Goal: Information Seeking & Learning: Learn about a topic

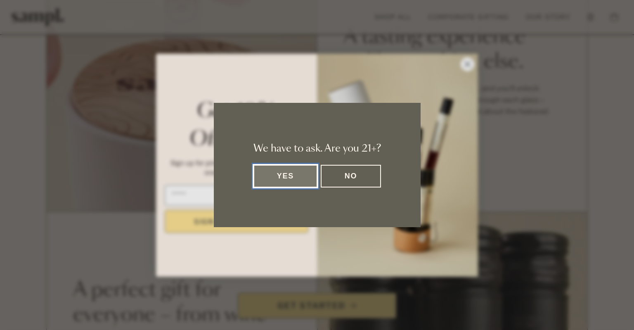
click at [473, 64] on dialog "We have to ask. Are you 21+? Yes No" at bounding box center [317, 165] width 634 height 330
click at [293, 181] on button "Yes" at bounding box center [285, 176] width 64 height 23
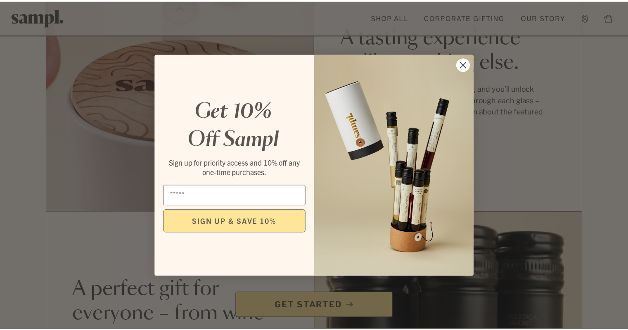
scroll to position [578, 0]
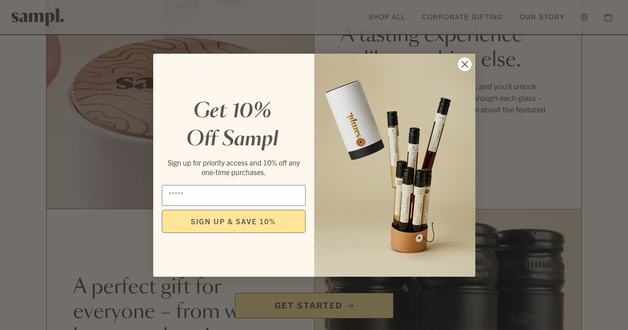
click at [465, 62] on circle "Close dialog" at bounding box center [464, 64] width 14 height 14
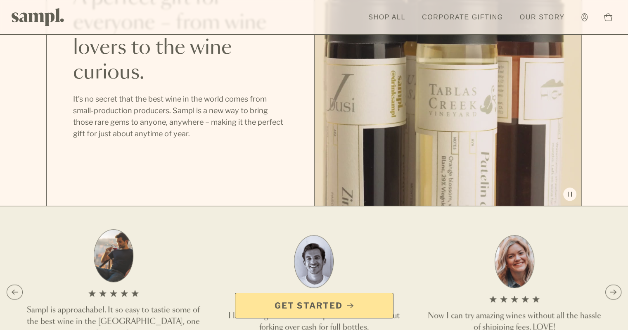
scroll to position [1156, 0]
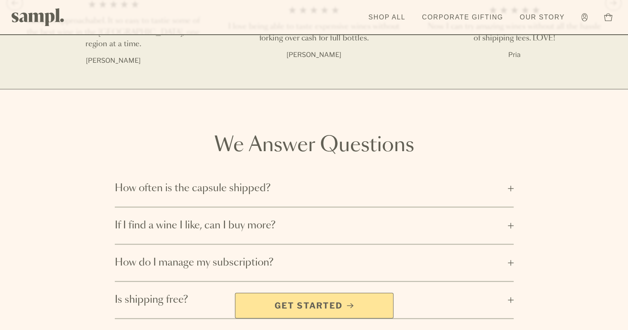
click at [285, 182] on span "How often is the capsule shipped?" at bounding box center [309, 188] width 388 height 13
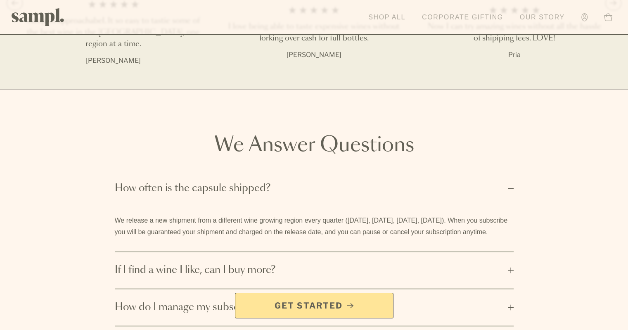
click at [464, 15] on link "Corporate Gifting" at bounding box center [463, 17] width 90 height 18
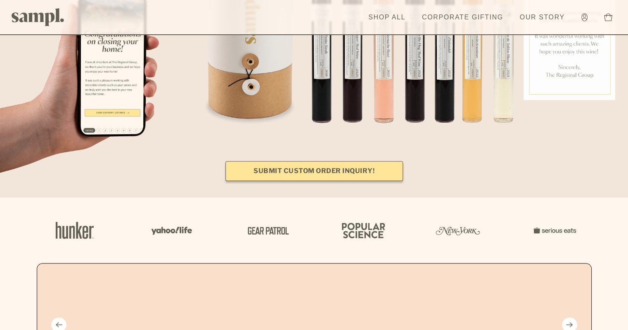
scroll to position [825, 0]
